Goal: Check status: Check status

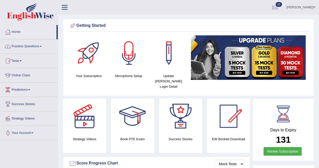
click at [22, 58] on link "Tests" at bounding box center [28, 60] width 57 height 13
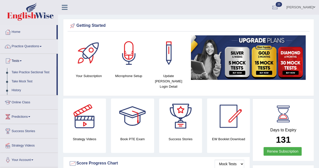
click at [22, 60] on link "Tests" at bounding box center [28, 60] width 56 height 13
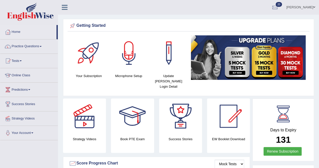
click at [22, 60] on link "Tests" at bounding box center [28, 60] width 57 height 13
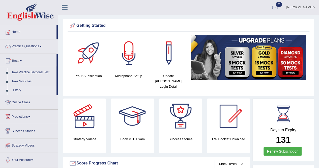
click at [19, 88] on link "History" at bounding box center [32, 90] width 47 height 9
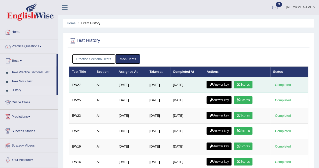
click at [251, 83] on link "Scores" at bounding box center [243, 85] width 19 height 8
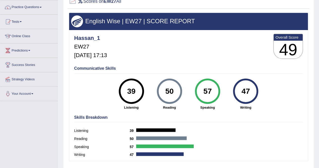
scroll to position [50, 0]
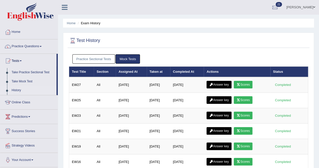
click at [212, 84] on icon at bounding box center [211, 84] width 4 height 3
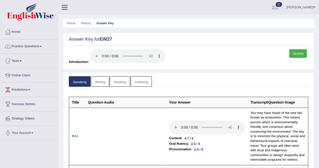
click at [99, 79] on link "Writing" at bounding box center [100, 81] width 18 height 10
